Goal: Information Seeking & Learning: Learn about a topic

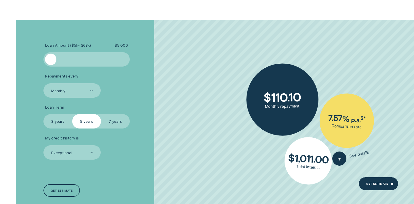
scroll to position [1016, 0]
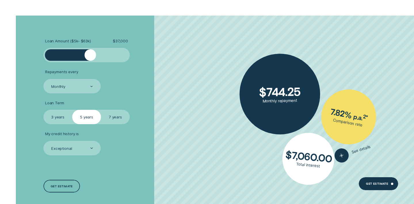
drag, startPoint x: 52, startPoint y: 52, endPoint x: 91, endPoint y: 60, distance: 39.7
click at [91, 60] on div at bounding box center [86, 55] width 86 height 14
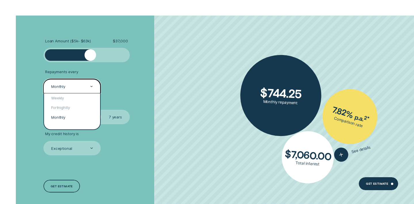
click at [88, 87] on div "Monthly" at bounding box center [72, 86] width 42 height 5
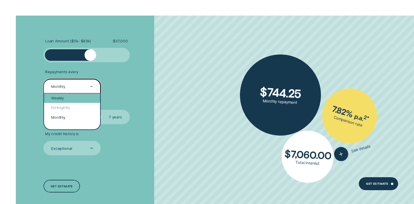
click at [85, 96] on div "Weekly" at bounding box center [72, 98] width 56 height 10
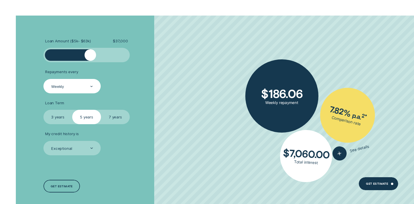
click at [112, 117] on label "7 years" at bounding box center [115, 117] width 29 height 14
click at [101, 110] on input "7 years" at bounding box center [101, 110] width 0 height 0
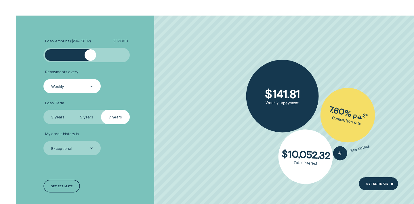
click at [58, 115] on label "3 years" at bounding box center [57, 117] width 29 height 14
click at [43, 110] on input "3 years" at bounding box center [43, 110] width 0 height 0
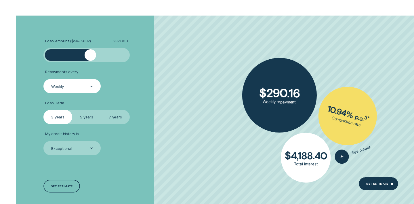
click at [91, 114] on label "5 years" at bounding box center [86, 117] width 29 height 14
click at [72, 110] on input "5 years" at bounding box center [72, 110] width 0 height 0
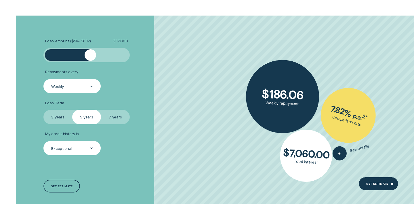
click at [89, 146] on div "Exceptional" at bounding box center [72, 147] width 42 height 5
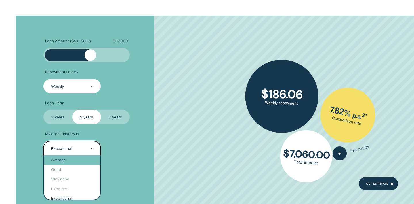
click at [80, 160] on div "Average" at bounding box center [72, 160] width 56 height 10
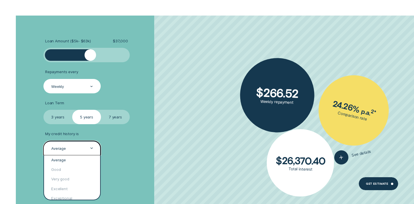
click at [91, 147] on icon at bounding box center [91, 147] width 3 height 1
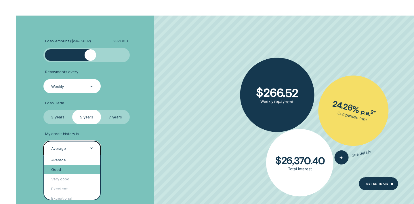
click at [85, 168] on div "Good" at bounding box center [72, 170] width 56 height 10
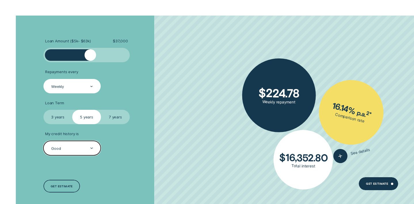
click at [88, 148] on div "Good" at bounding box center [72, 147] width 42 height 5
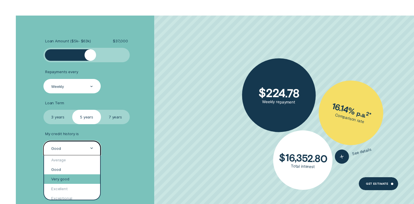
click at [86, 176] on div "Very good" at bounding box center [72, 179] width 56 height 10
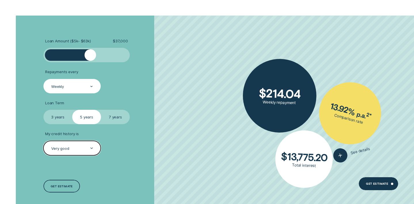
click at [90, 143] on div at bounding box center [91, 148] width 3 height 14
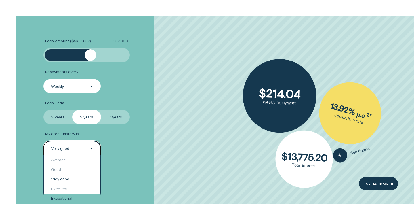
click at [87, 194] on div "Exceptional" at bounding box center [72, 199] width 56 height 10
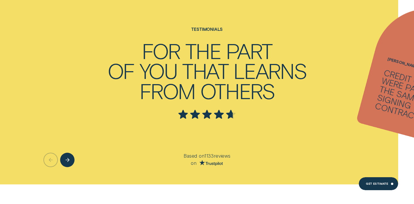
scroll to position [1512, 0]
